Goal: Information Seeking & Learning: Learn about a topic

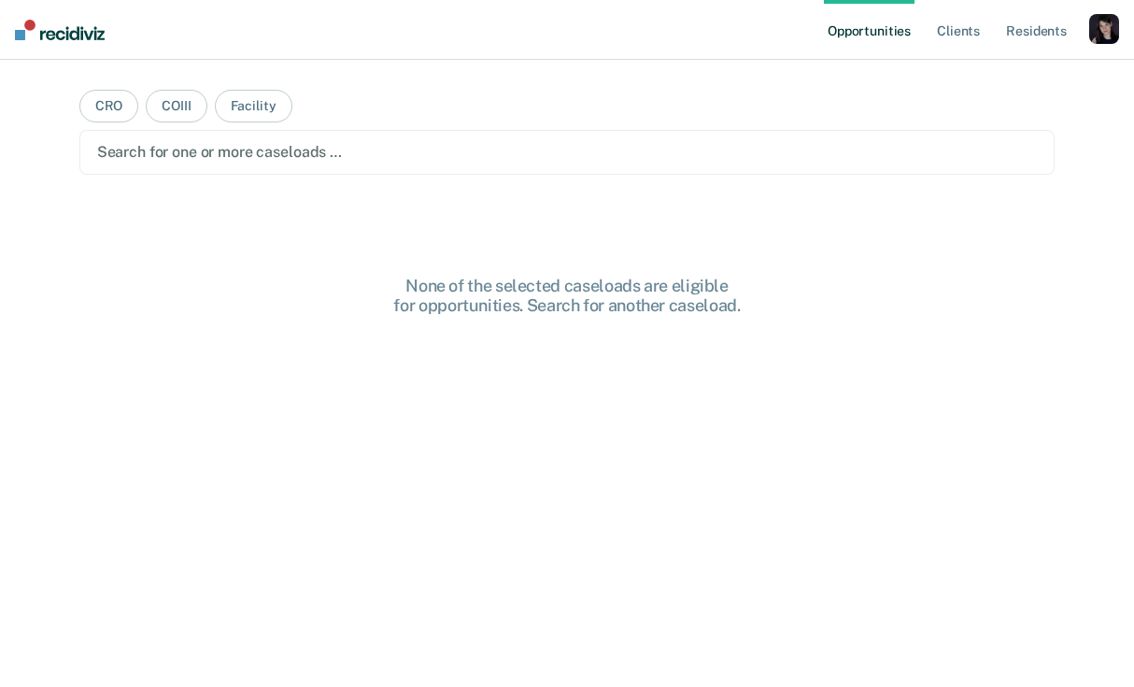
click at [1112, 27] on div "button" at bounding box center [1104, 29] width 30 height 30
click at [1007, 78] on link "Profile" at bounding box center [1029, 76] width 150 height 16
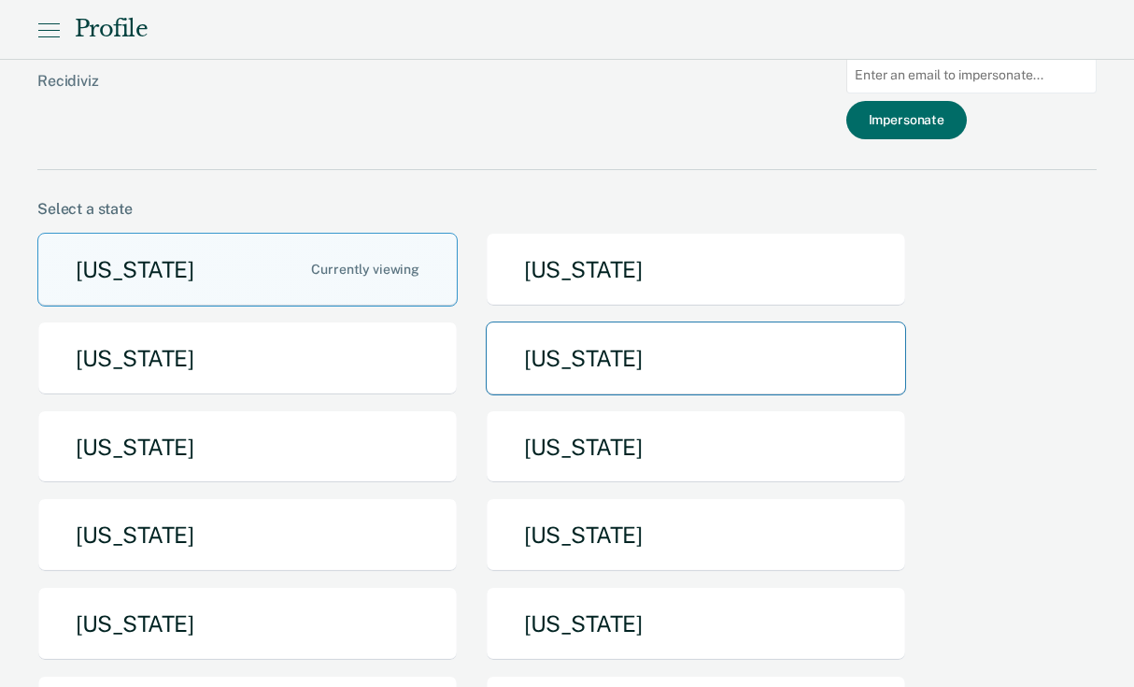
click at [557, 368] on button "[US_STATE]" at bounding box center [696, 358] width 420 height 74
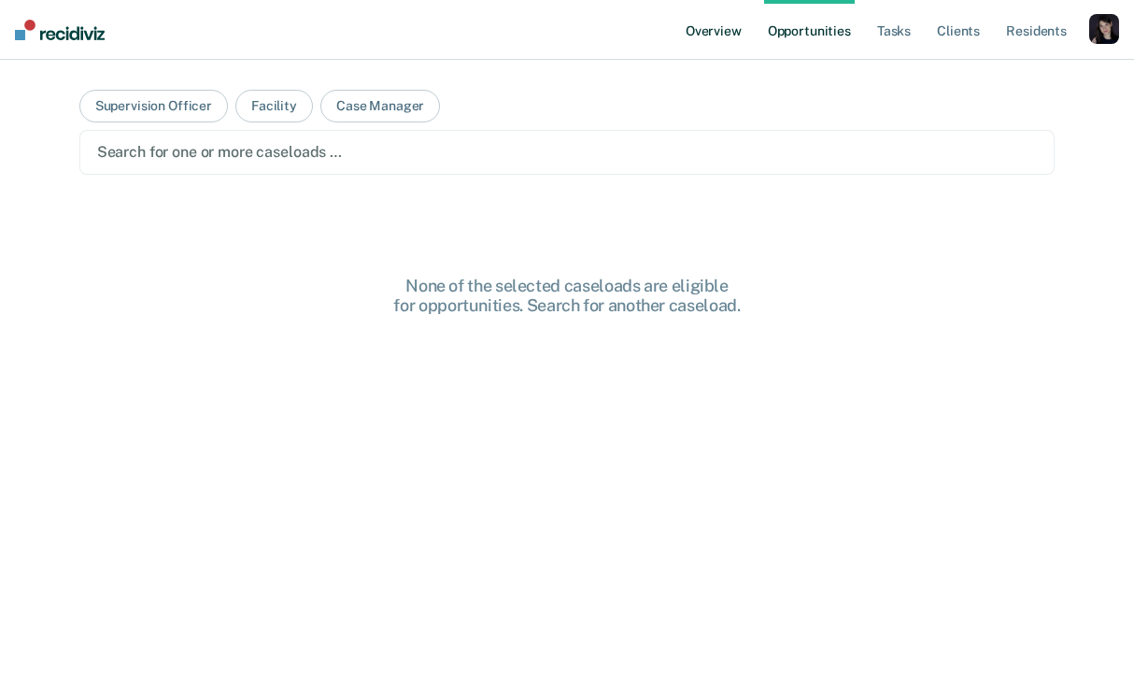
click at [693, 31] on link "Overview" at bounding box center [714, 30] width 64 height 60
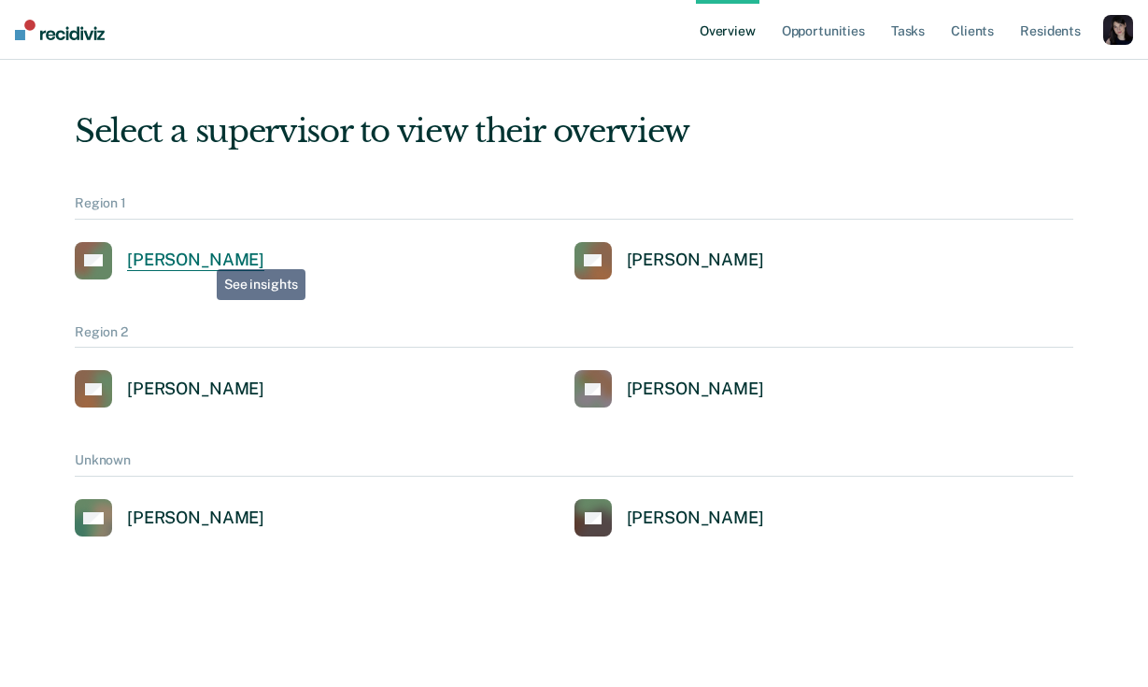
click at [203, 255] on div "Alejandro D Gonzalez" at bounding box center [195, 259] width 137 height 21
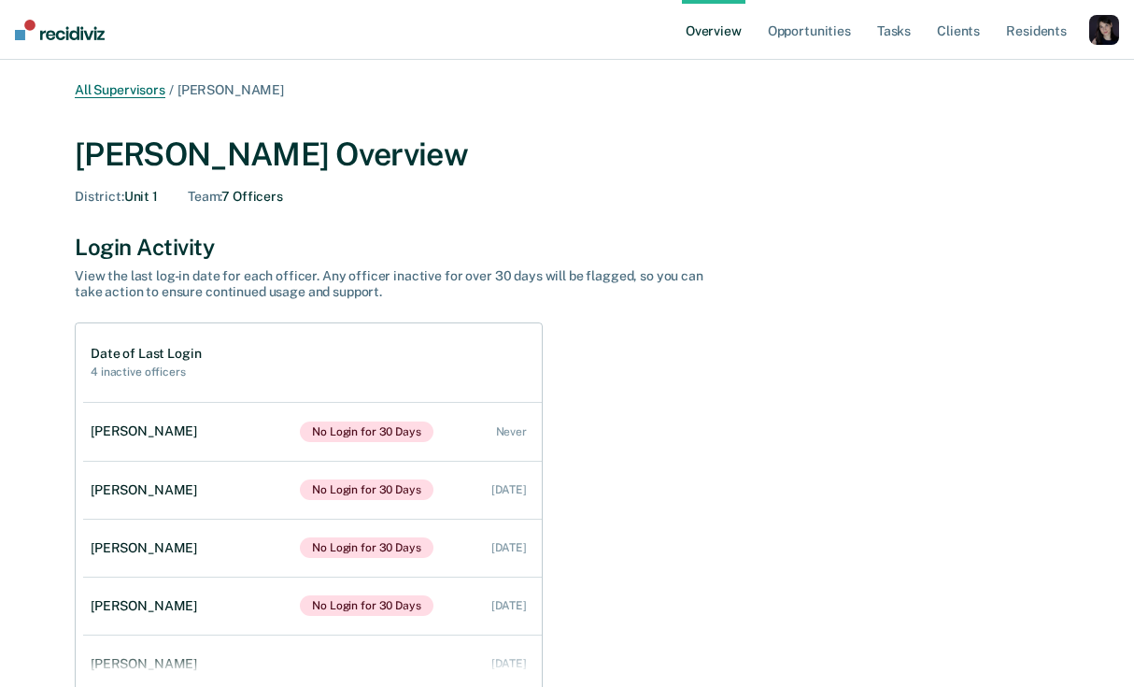
click at [115, 87] on link "All Supervisors" at bounding box center [120, 90] width 91 height 16
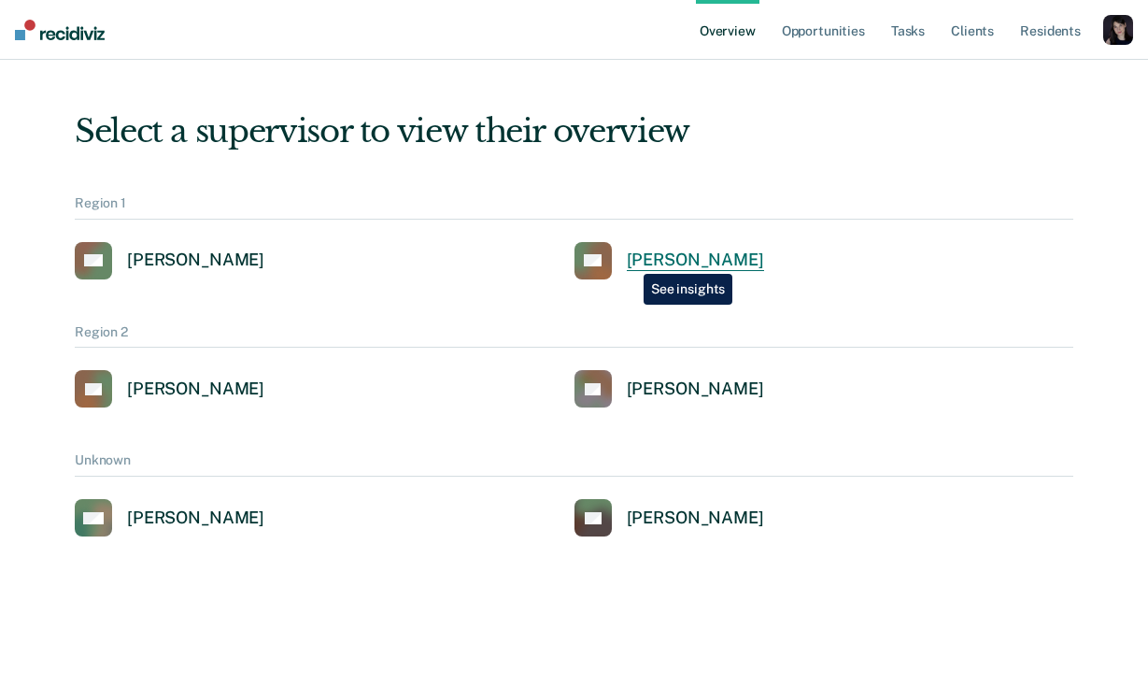
click at [630, 260] on div "Rosa Smith" at bounding box center [695, 259] width 137 height 21
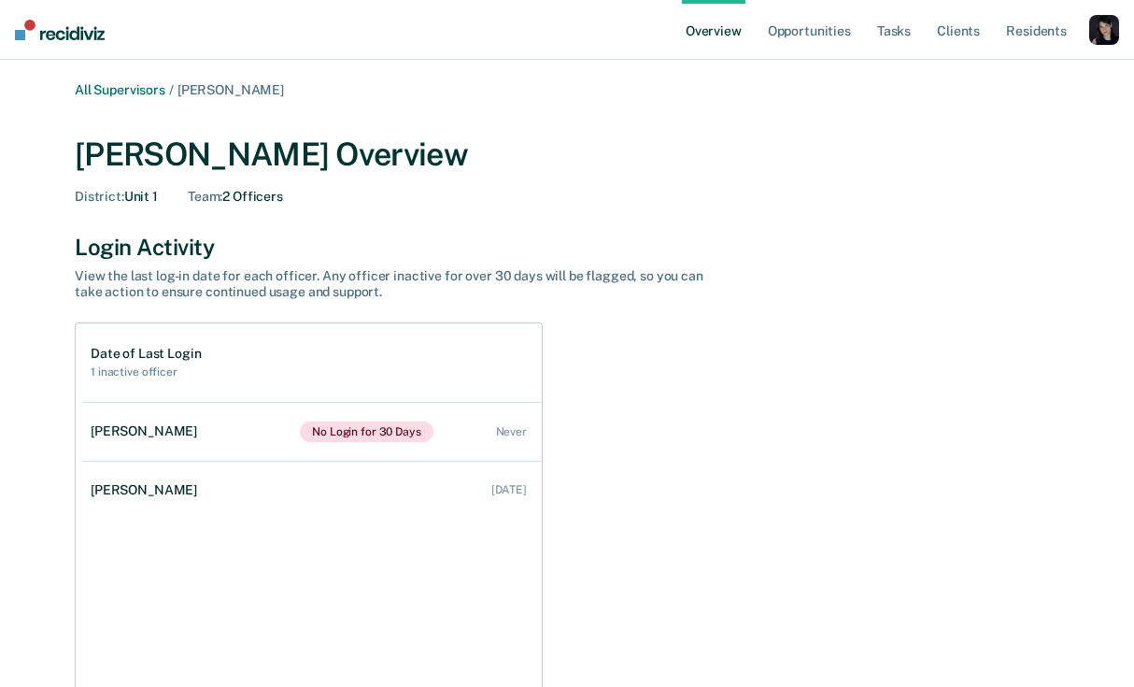
click at [700, 31] on link "Overview" at bounding box center [714, 30] width 64 height 60
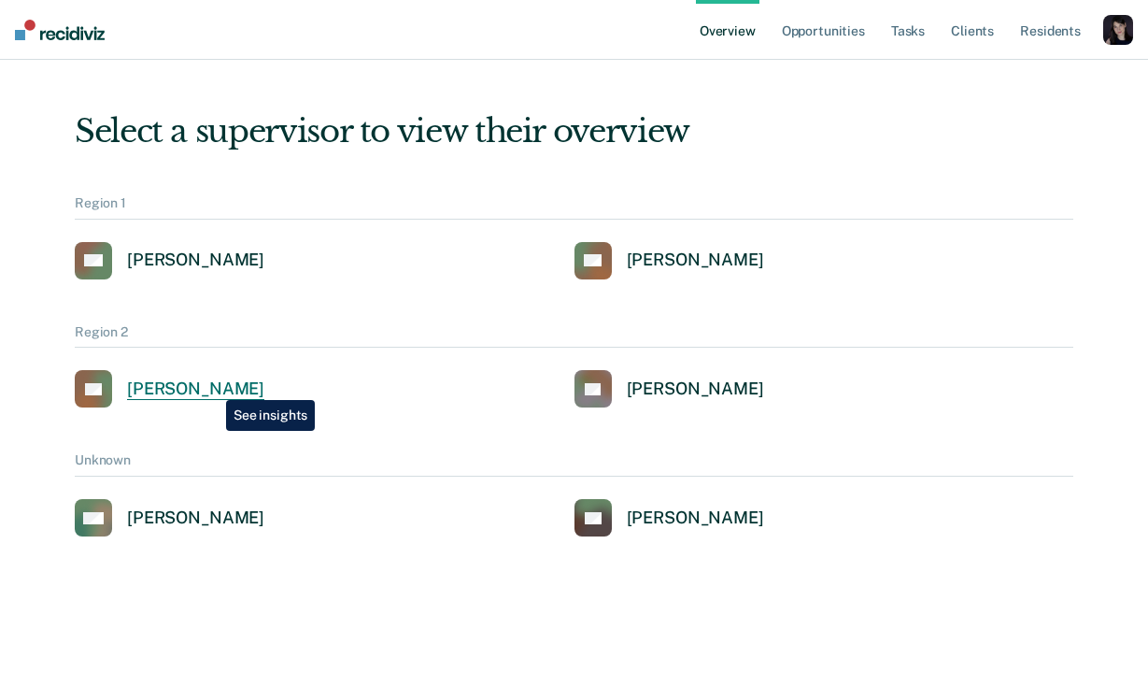
click at [199, 391] on div "Charles Thomas" at bounding box center [195, 388] width 137 height 21
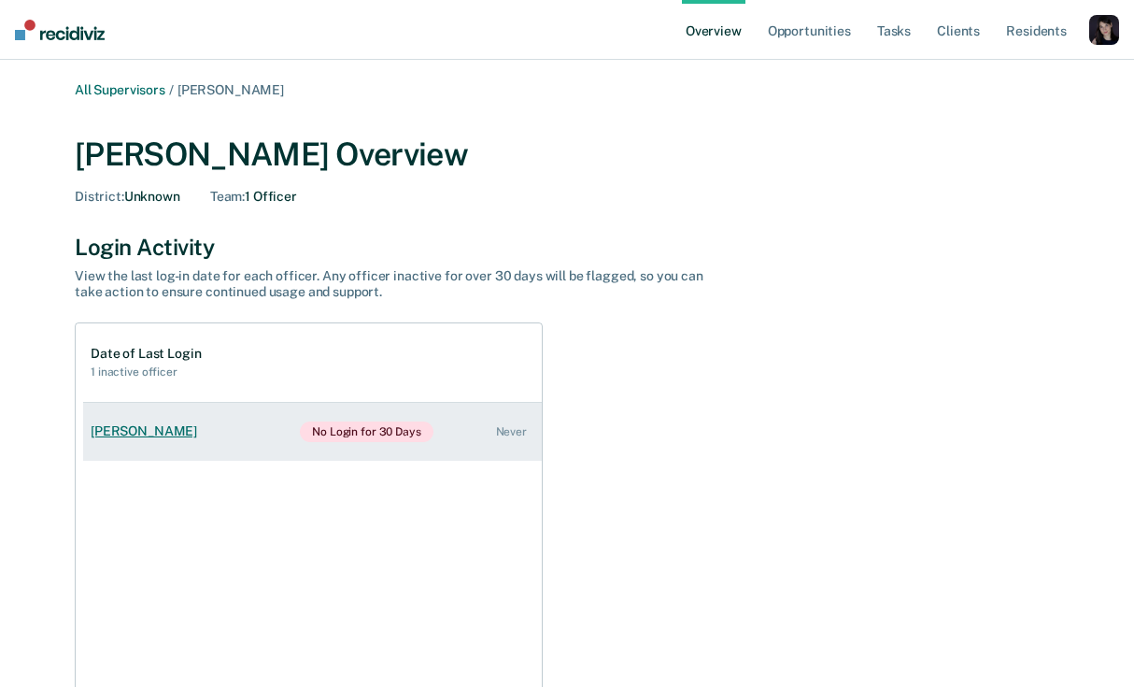
click at [228, 428] on link "Jacquline Fordman No Login for 30 Days Never" at bounding box center [312, 432] width 459 height 58
